Goal: Check status

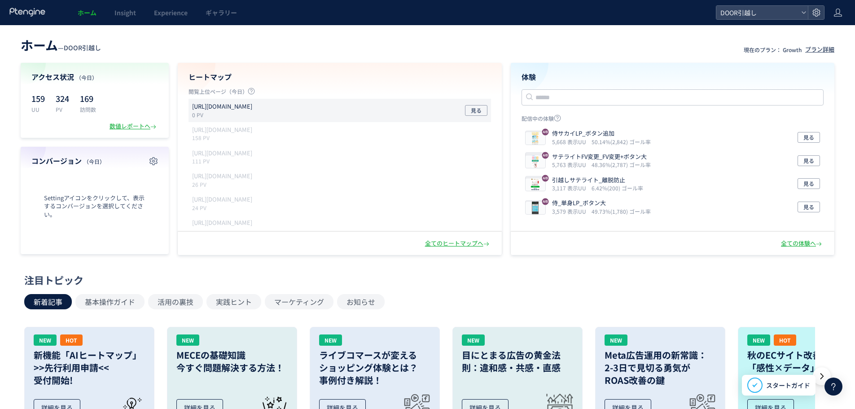
click at [349, 108] on div "https://door.ac/moving_estimates/yamato 0 PV 見る" at bounding box center [340, 110] width 303 height 23
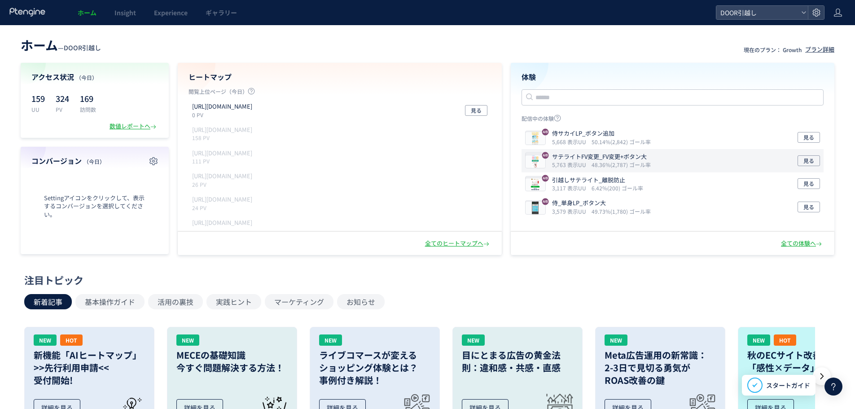
click at [720, 161] on div "サテライトFV変更_FV変更+ボタン大 5,763 表示UU 48.36%(2,787) ゴール率 見る" at bounding box center [673, 160] width 303 height 23
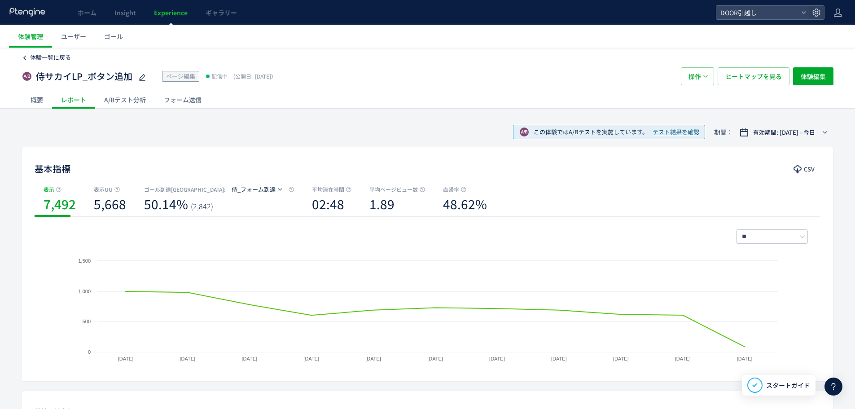
click at [25, 57] on use at bounding box center [24, 57] width 3 height 5
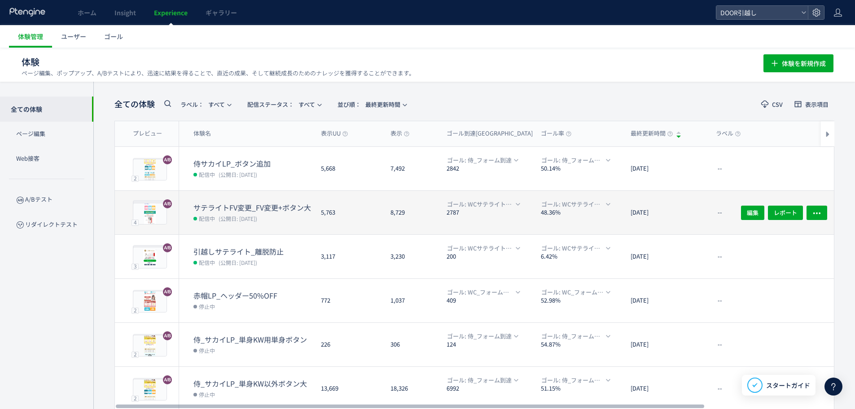
click at [273, 197] on div "サテライトFV変更_FV変更+ボタン大 配信中 (公開日: [DATE])" at bounding box center [246, 213] width 135 height 44
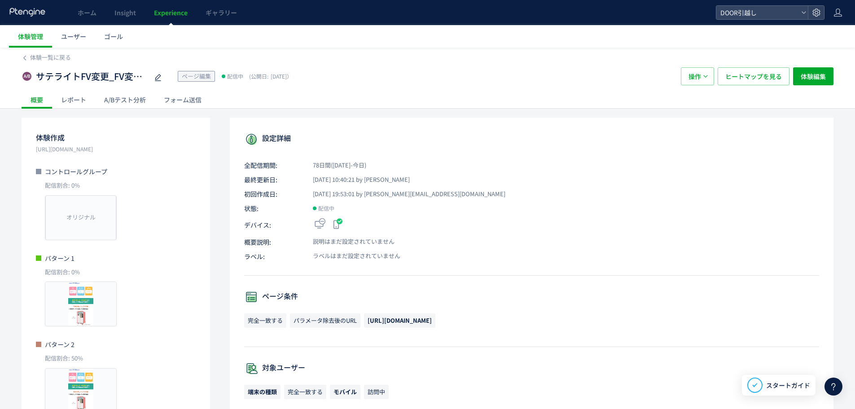
click at [112, 109] on div "体験一覧に戻る サテライトFV変更_FV変更+ボタン大 ページ編集 配信中 (公開日: [DATE]） 操作 ヒートマップを見る 体験編集 概要 レポート A…" at bounding box center [427, 366] width 855 height 636
click at [118, 109] on div "体験一覧に戻る サテライトFV変更_FV変更+ボタン大 ページ編集 配信中 (公開日: [DATE]） 操作 ヒートマップを見る 体験編集 概要 レポート A…" at bounding box center [427, 366] width 855 height 636
click at [121, 106] on div "A/Bテスト分析" at bounding box center [125, 100] width 60 height 18
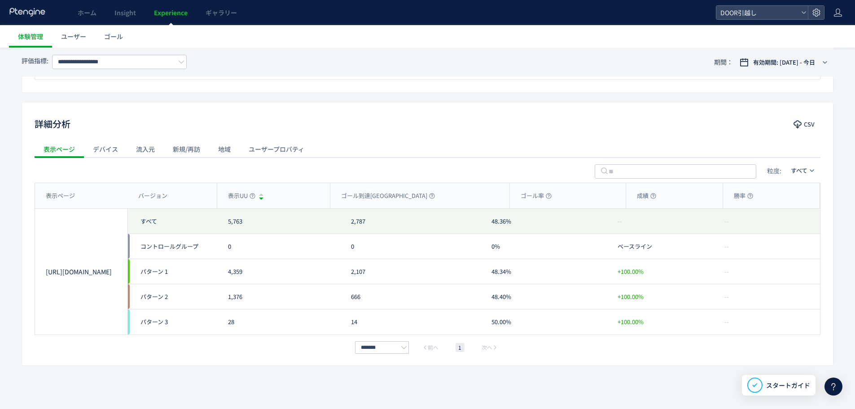
scroll to position [420, 0]
